Goal: Transaction & Acquisition: Purchase product/service

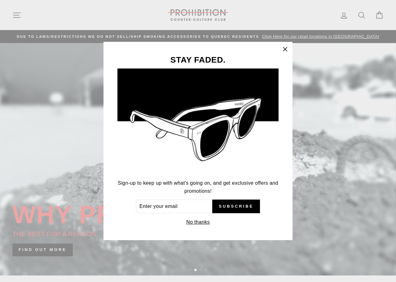
click at [202, 219] on button "No thanks" at bounding box center [197, 222] width 27 height 9
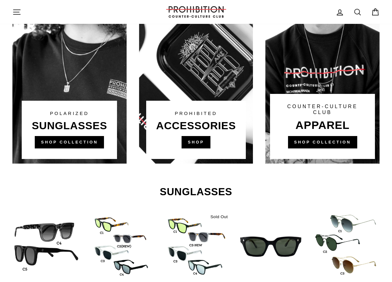
scroll to position [437, 0]
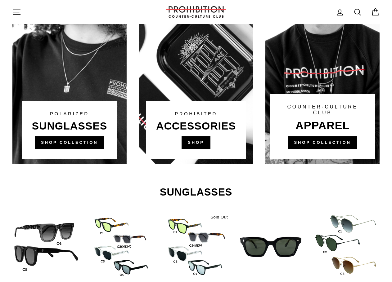
click at [195, 143] on link at bounding box center [196, 46] width 114 height 236
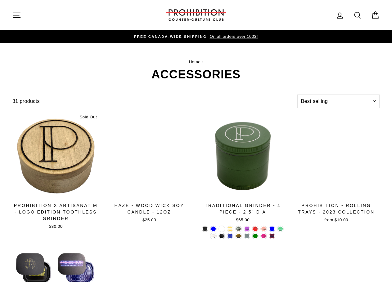
select select "best-selling"
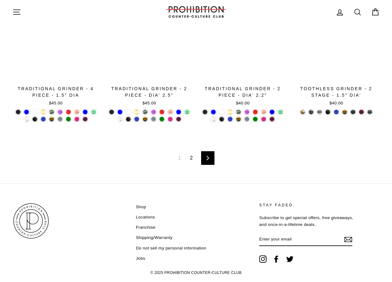
scroll to position [935, 0]
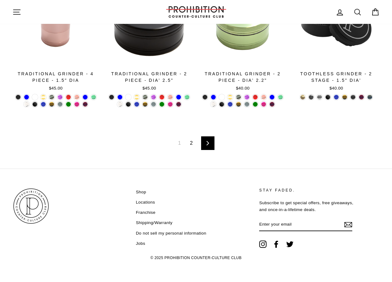
click at [209, 144] on icon at bounding box center [208, 143] width 4 height 4
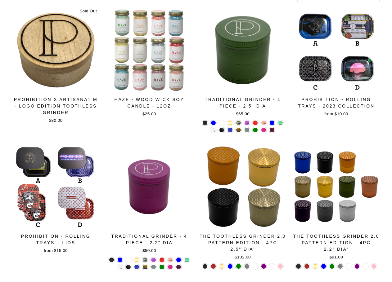
scroll to position [0, 0]
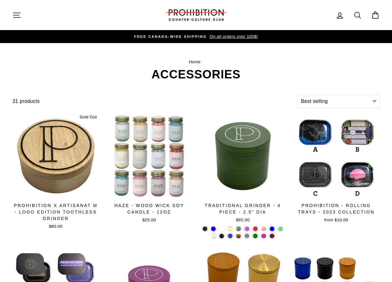
click at [357, 16] on icon at bounding box center [357, 15] width 9 height 9
type input "ashtray"
click at [12, 5] on button "Search" at bounding box center [18, 15] width 13 height 21
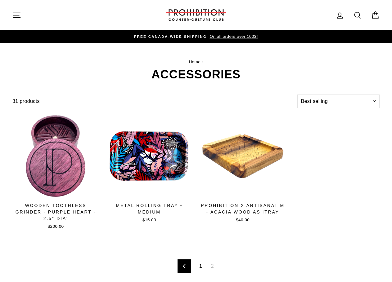
select select "best-selling"
